Goal: Register for event/course

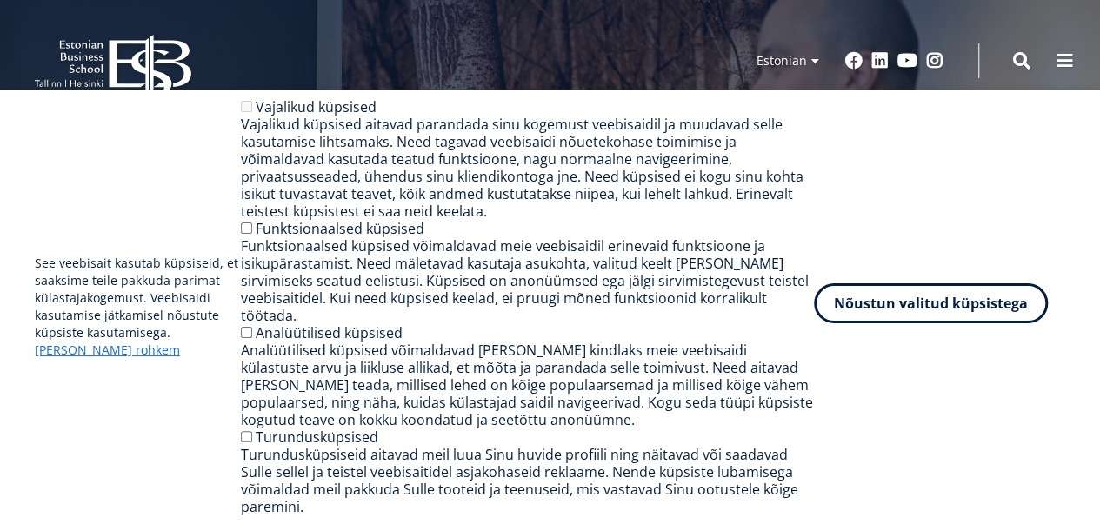
click at [915, 323] on button "Nõustun valitud küpsistega" at bounding box center [931, 303] width 234 height 40
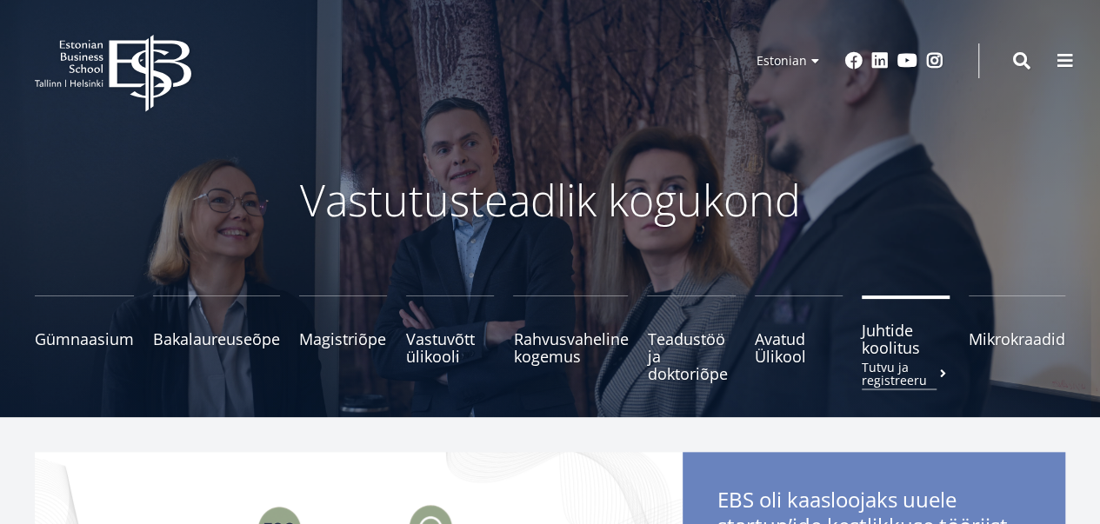
click at [894, 350] on span "Juhtide koolitus Tutvu ja registreeru" at bounding box center [906, 339] width 88 height 35
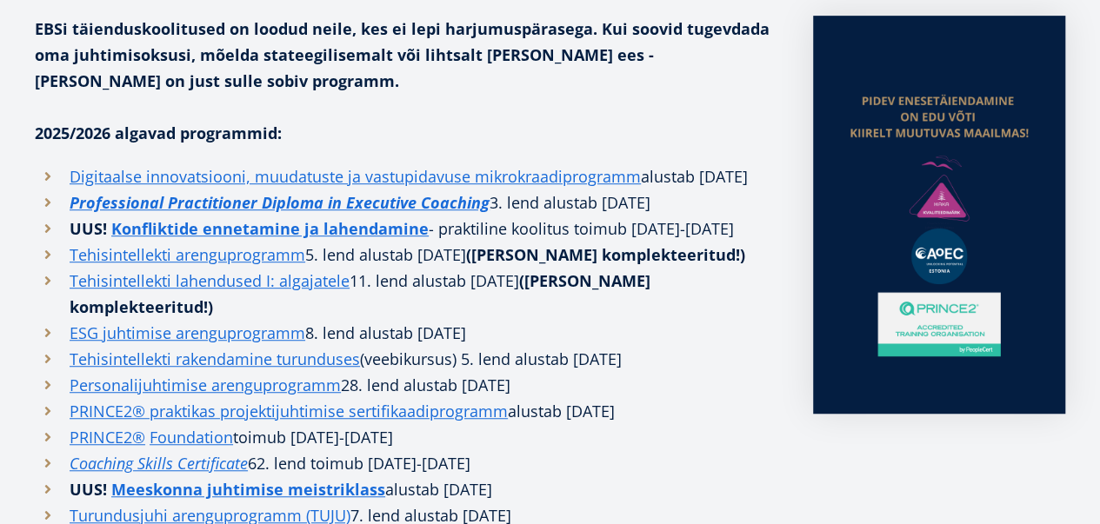
scroll to position [489, 0]
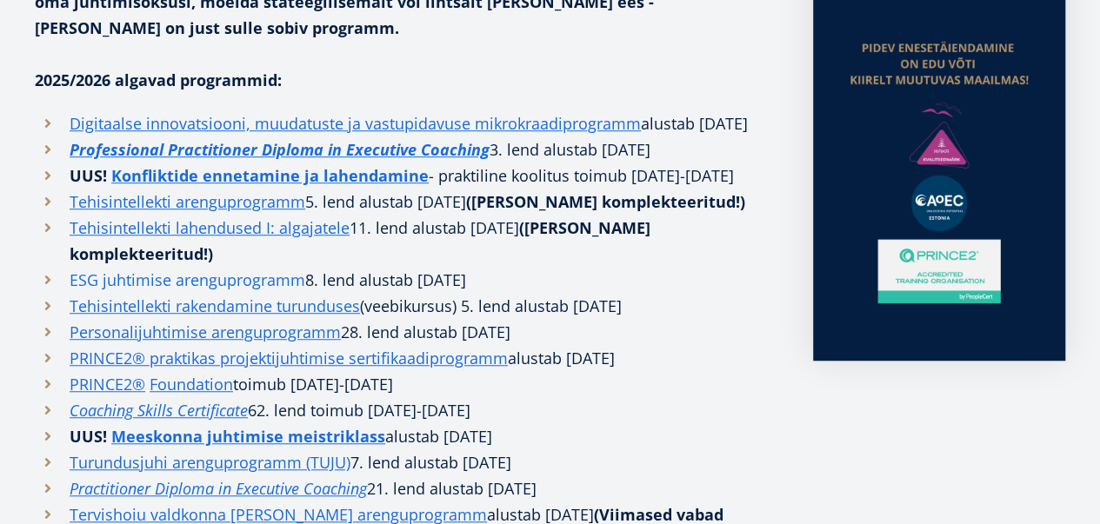
click at [279, 293] on link "ESG juhtimise arenguprogramm" at bounding box center [188, 280] width 236 height 26
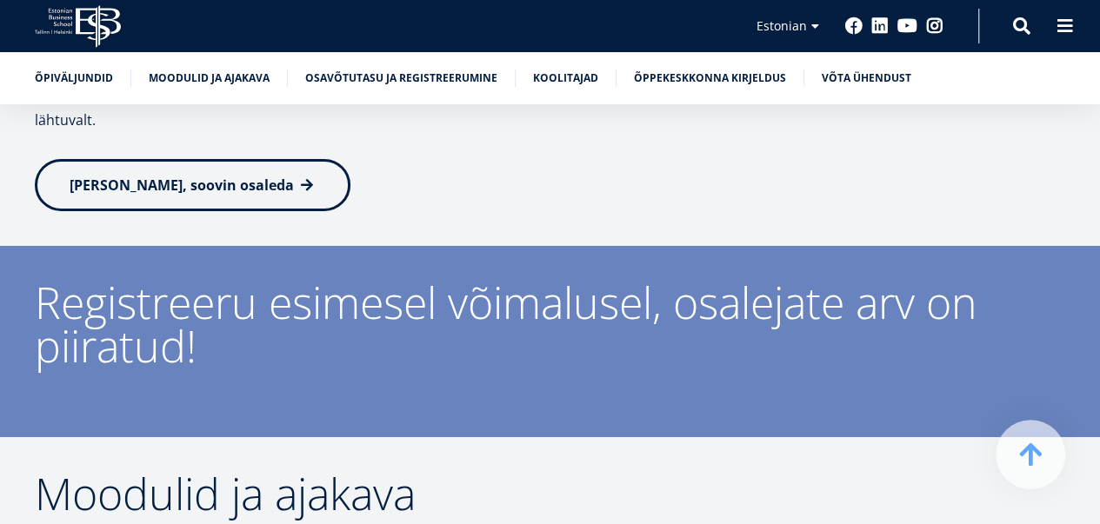
scroll to position [2726, 0]
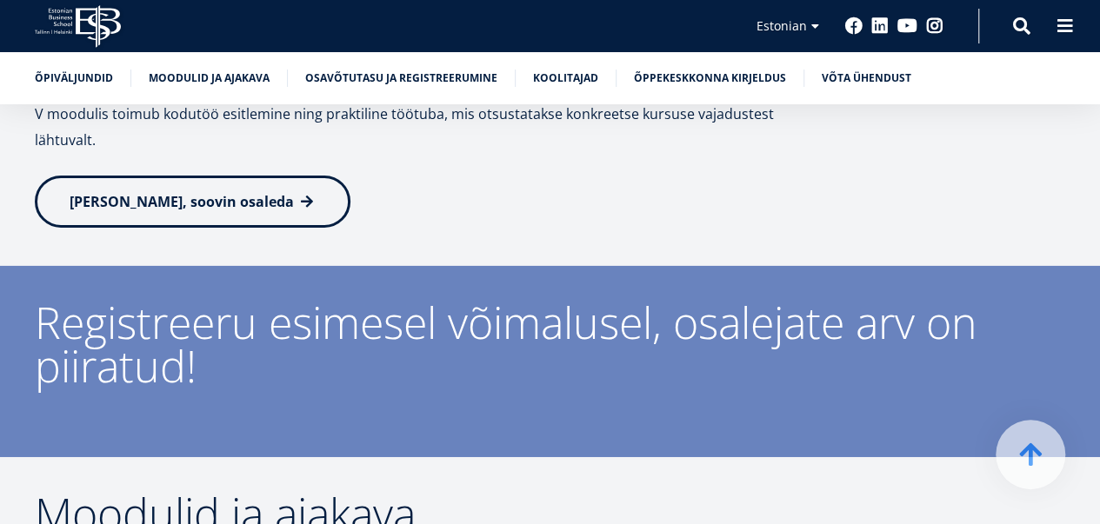
click at [298, 193] on span at bounding box center [306, 201] width 17 height 17
